Goal: Obtain resource: Download file/media

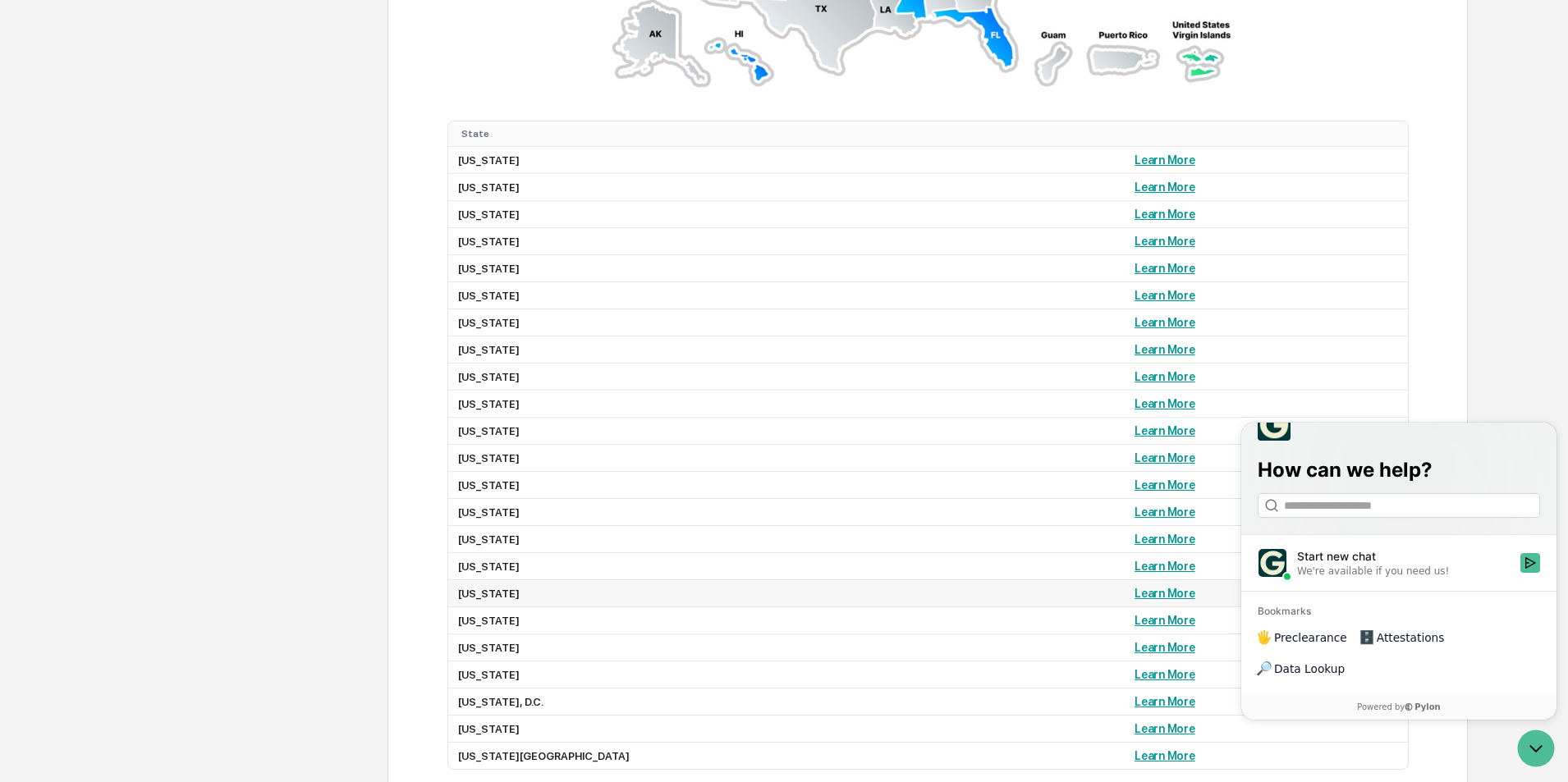
scroll to position [1502, 0]
click at [1125, 314] on td "Learn More" at bounding box center [1266, 323] width 283 height 27
click at [1134, 326] on link "Learn More" at bounding box center [1164, 323] width 60 height 13
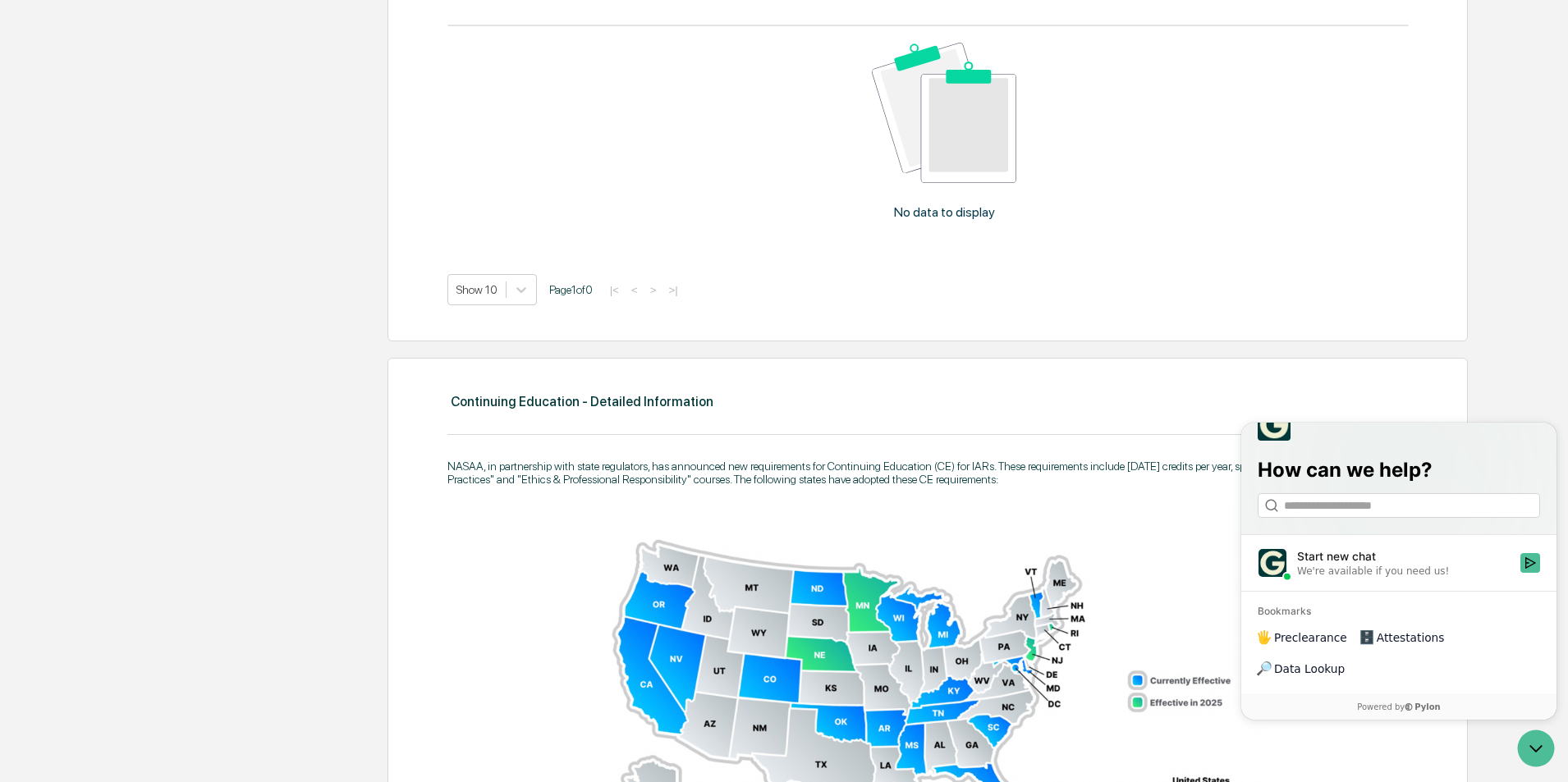
scroll to position [910, 0]
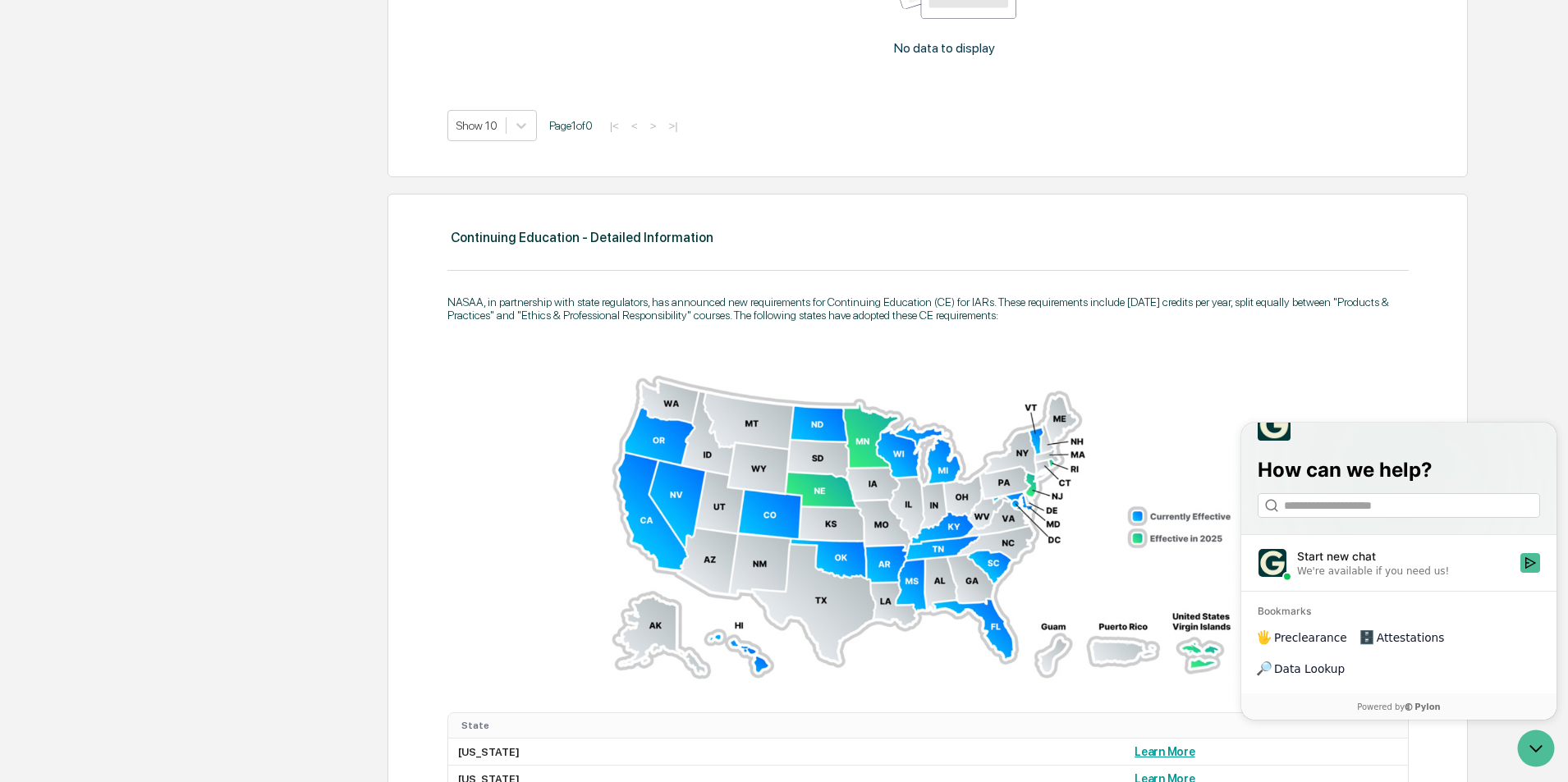
click at [1013, 500] on img at bounding box center [928, 522] width 673 height 361
click at [1016, 494] on img at bounding box center [928, 522] width 673 height 361
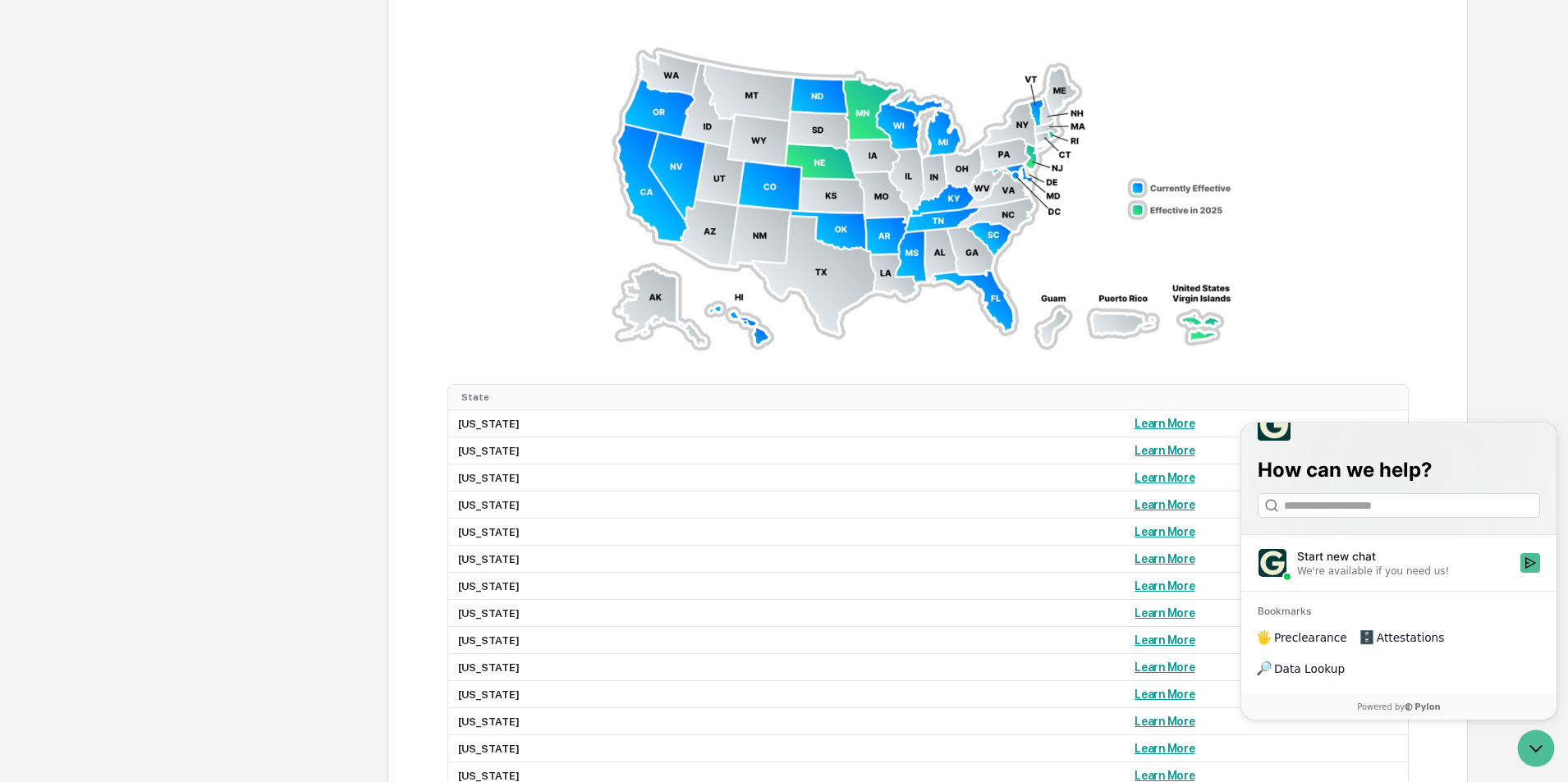
scroll to position [1567, 0]
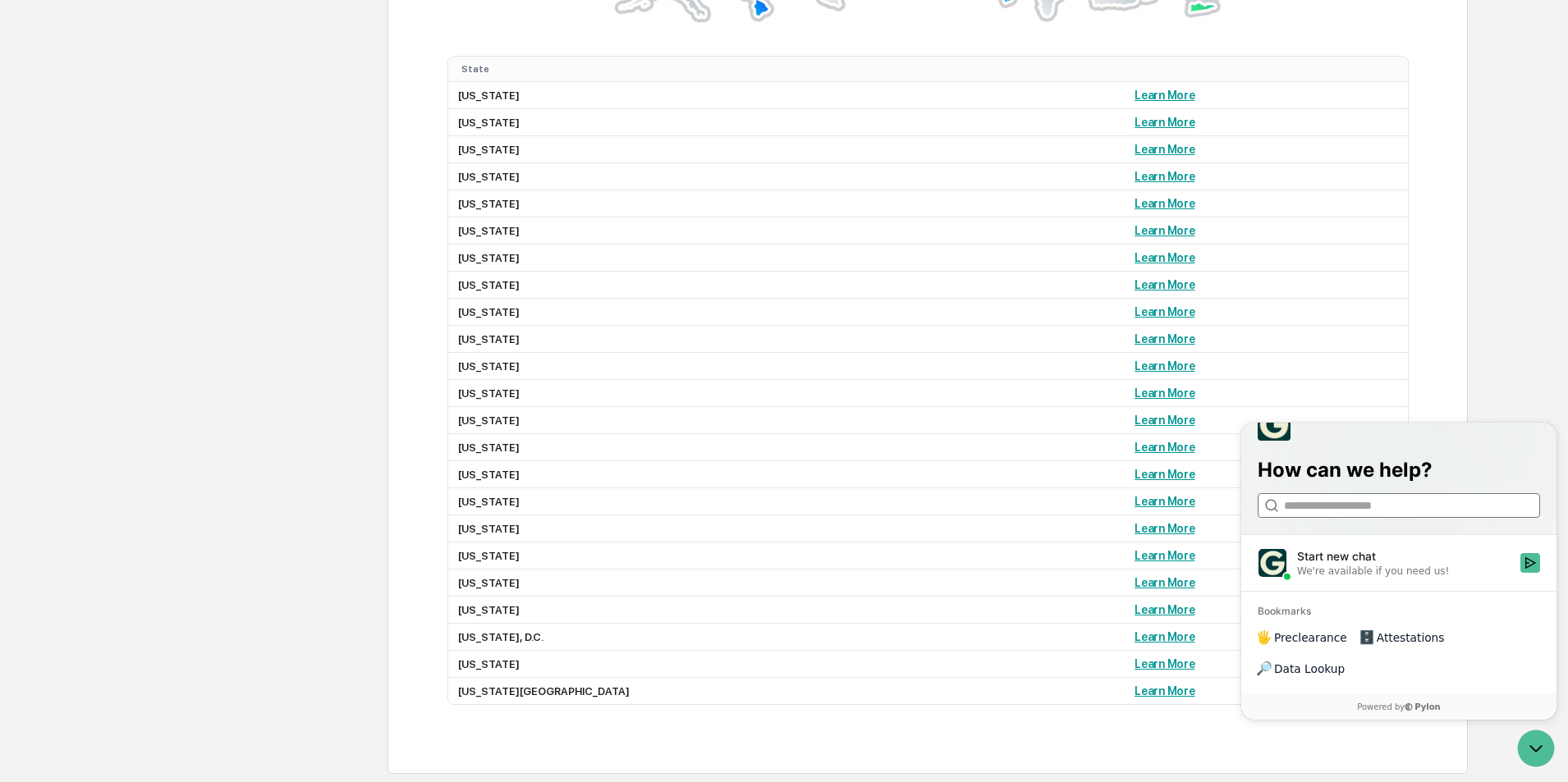
click at [1319, 515] on input "search" at bounding box center [1397, 505] width 228 height 18
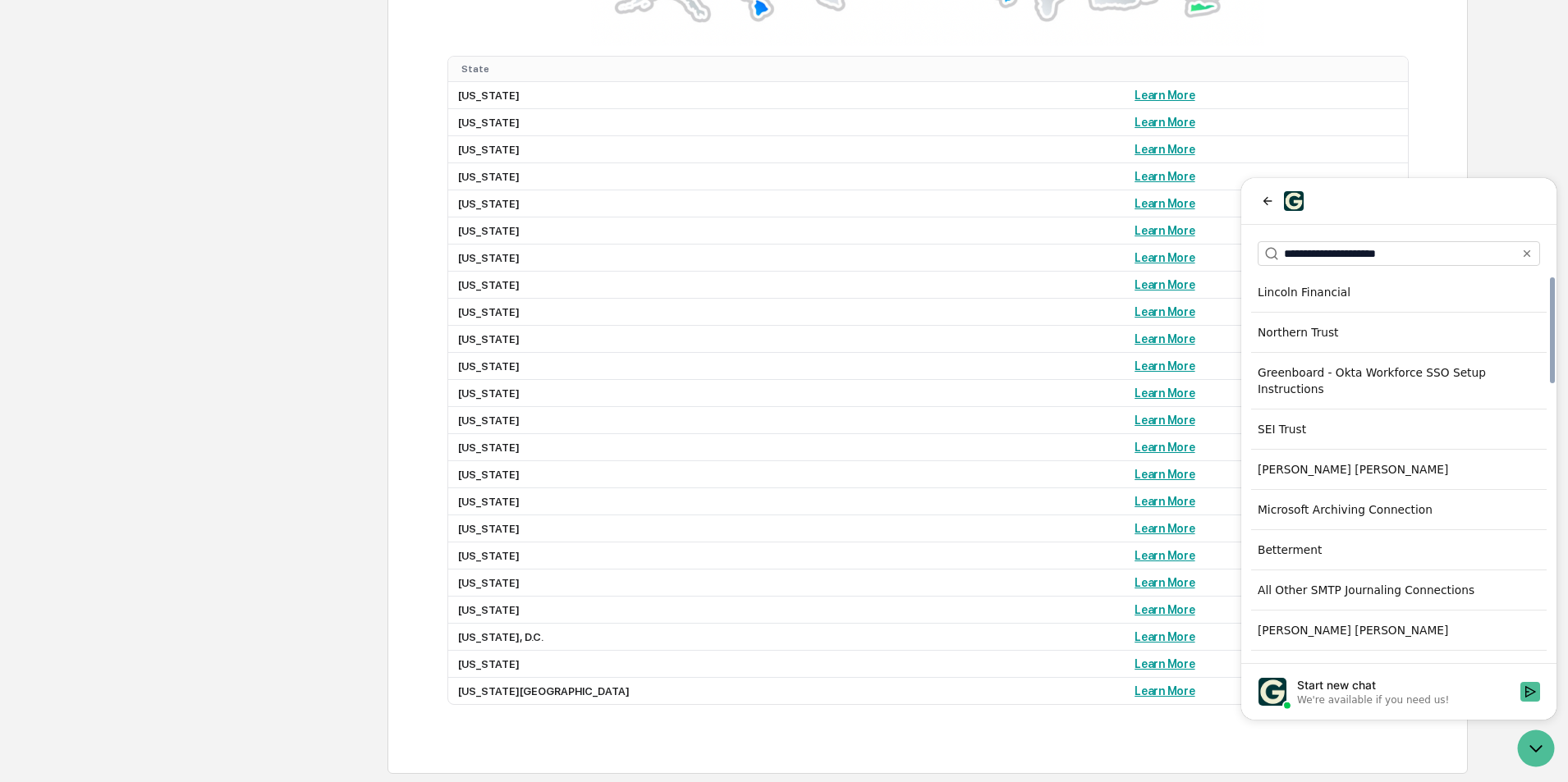
scroll to position [771, 0]
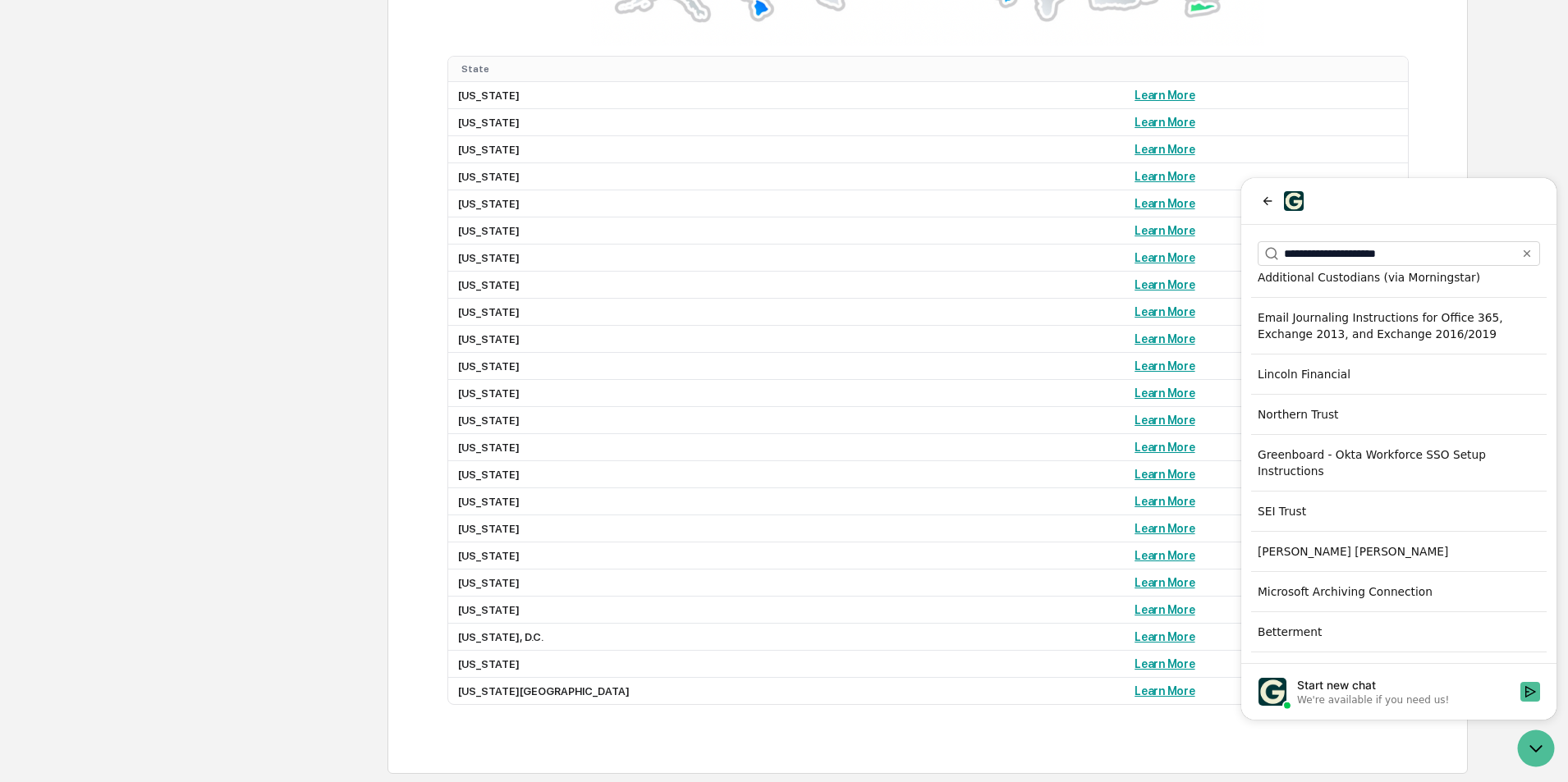
drag, startPoint x: 1343, startPoint y: 256, endPoint x: 1102, endPoint y: 314, distance: 247.9
click at [1241, 314] on html "**********" at bounding box center [1399, 449] width 315 height 542
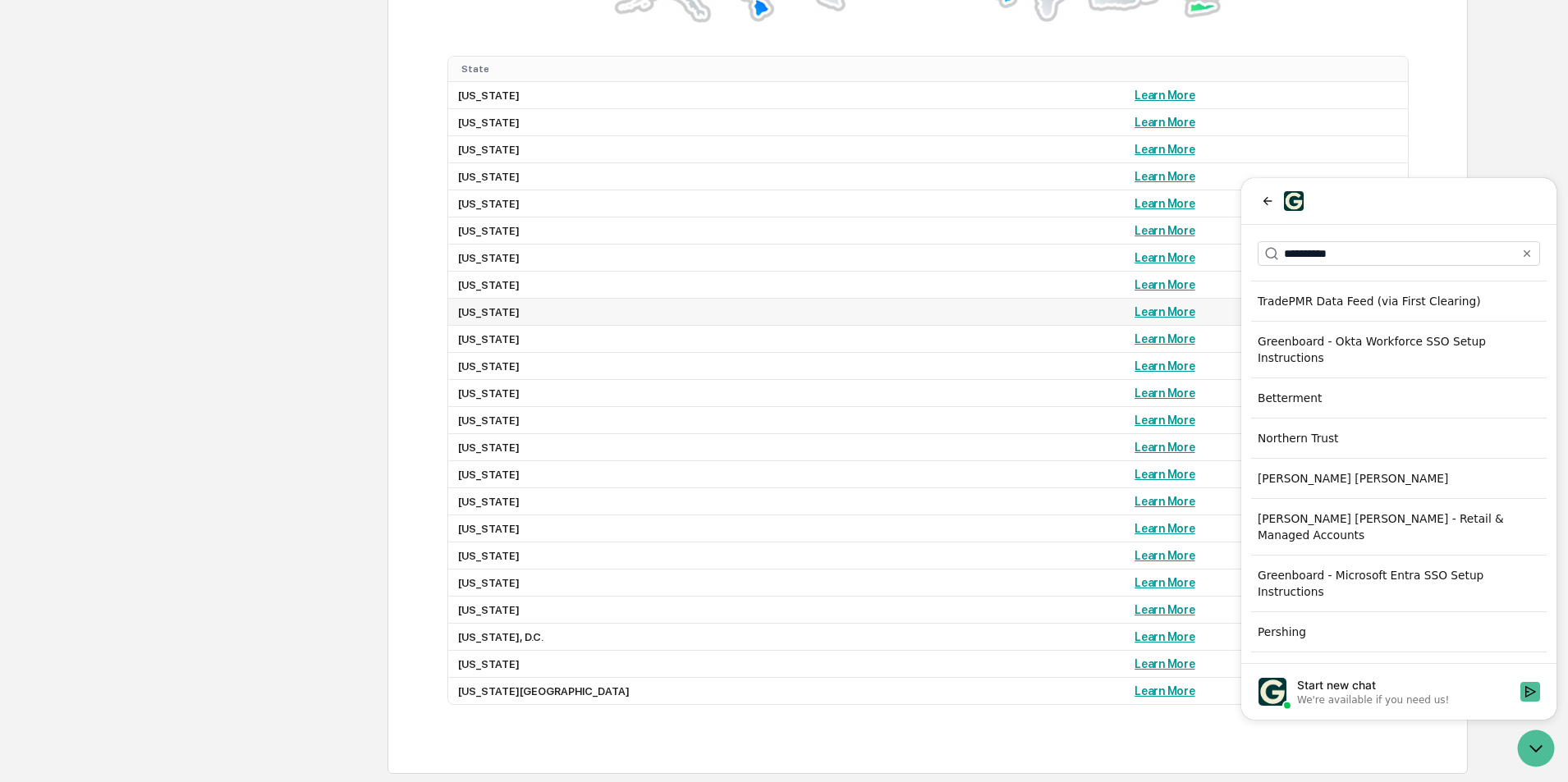
scroll to position [736, 0]
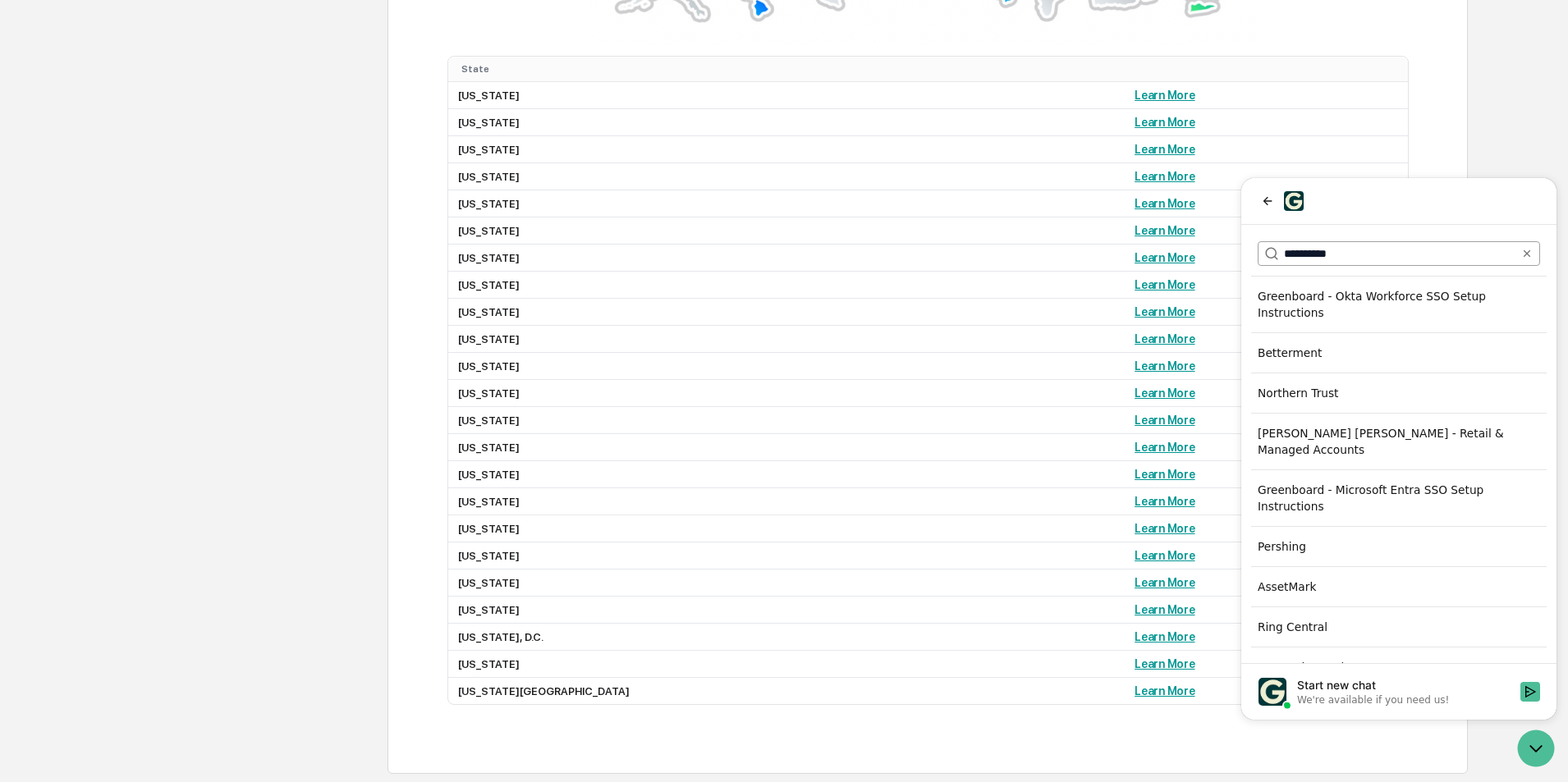
click at [1350, 251] on input "**********" at bounding box center [1397, 254] width 228 height 18
type input "**********"
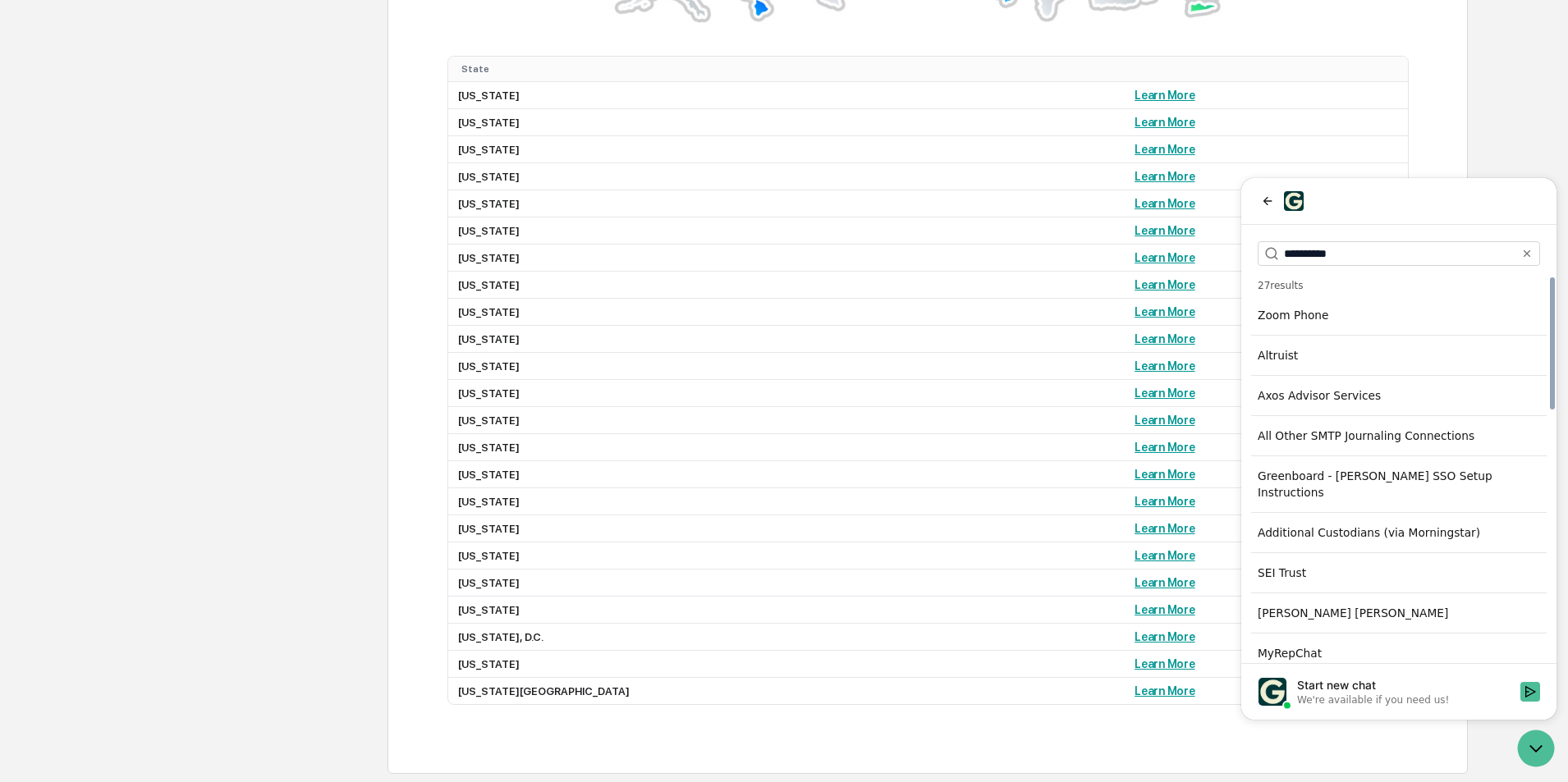
scroll to position [1074, 0]
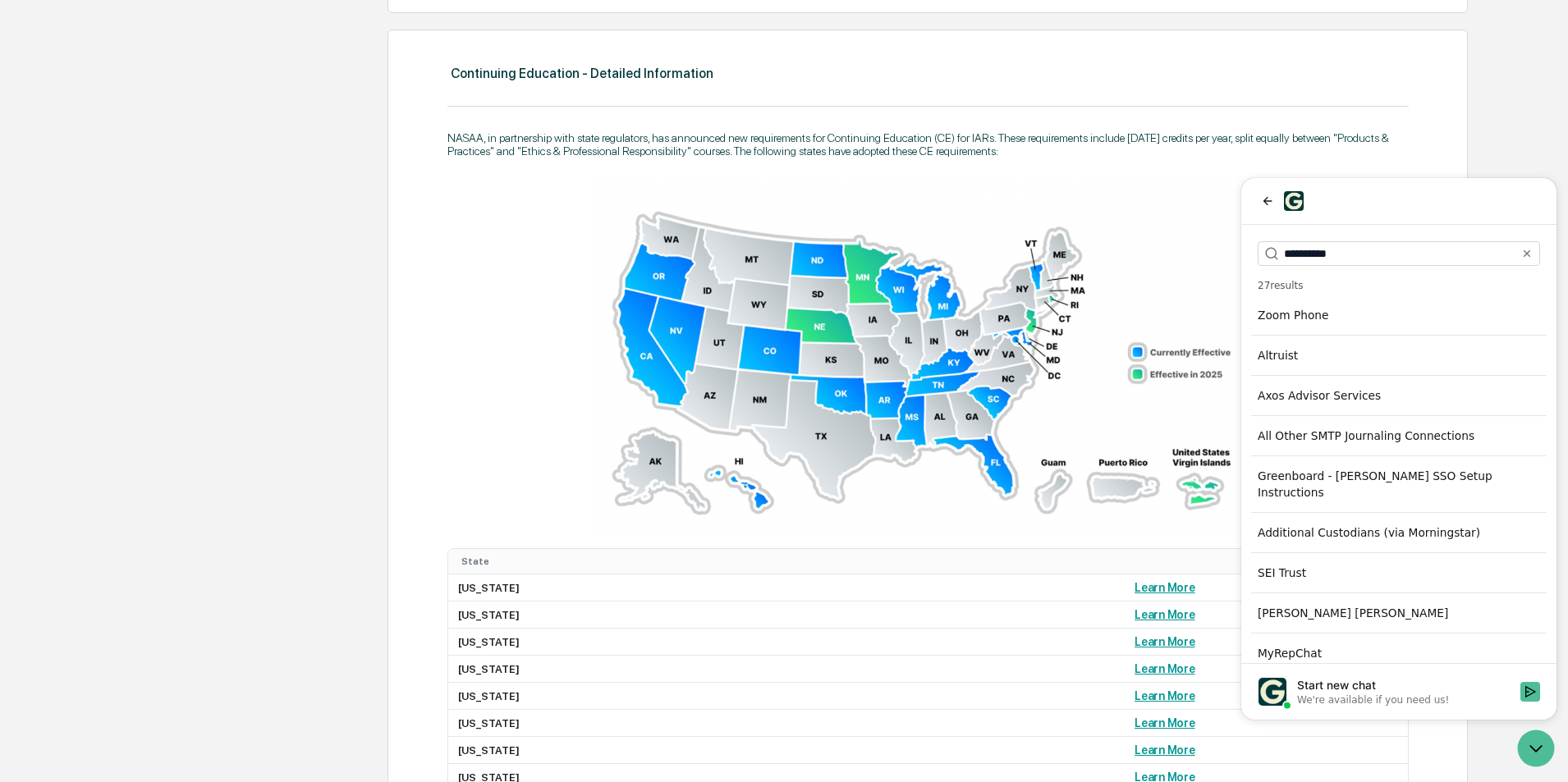
click at [1170, 258] on img at bounding box center [928, 358] width 673 height 361
